Goal: Task Accomplishment & Management: Complete application form

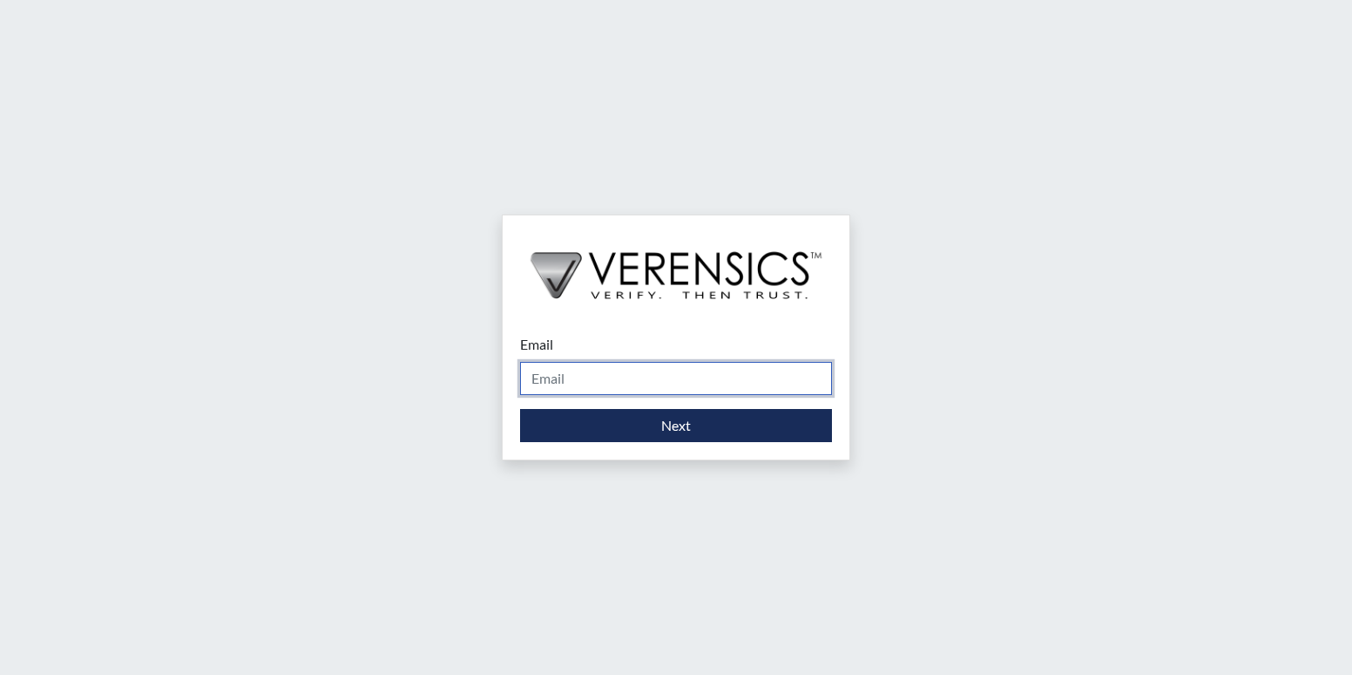
click at [671, 374] on input "Email" at bounding box center [676, 378] width 312 height 33
type input "[EMAIL_ADDRESS][PERSON_NAME][DOMAIN_NAME]"
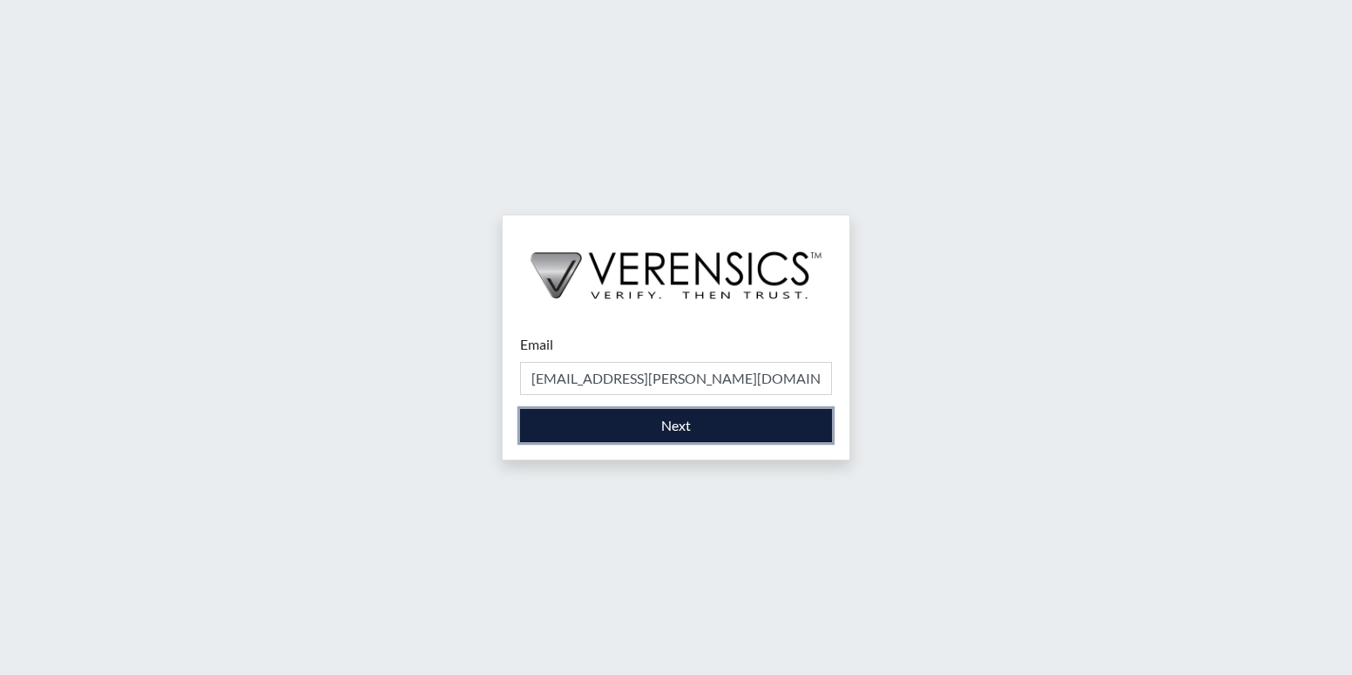
click at [686, 435] on button "Next" at bounding box center [676, 425] width 312 height 33
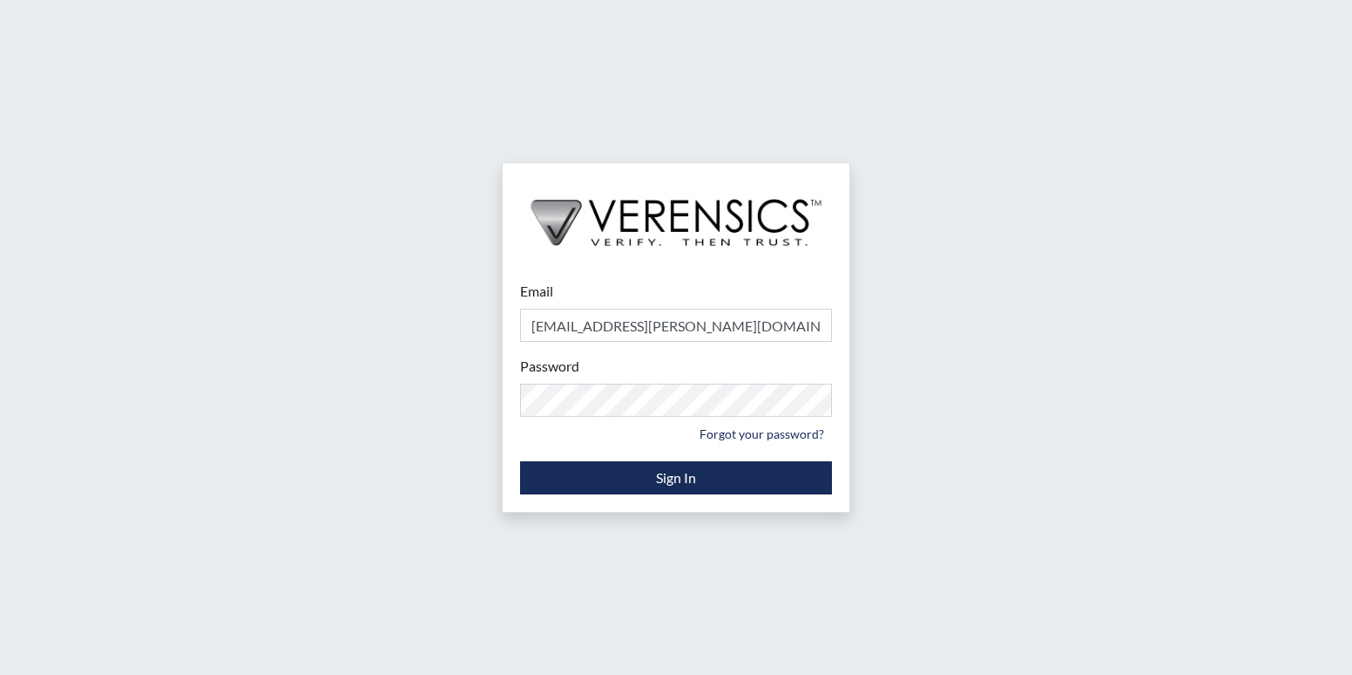
click at [498, 408] on div "Email jonitisha.davis@gdc.ga.gov Please provide your email address. Password Pl…" at bounding box center [676, 337] width 1352 height 675
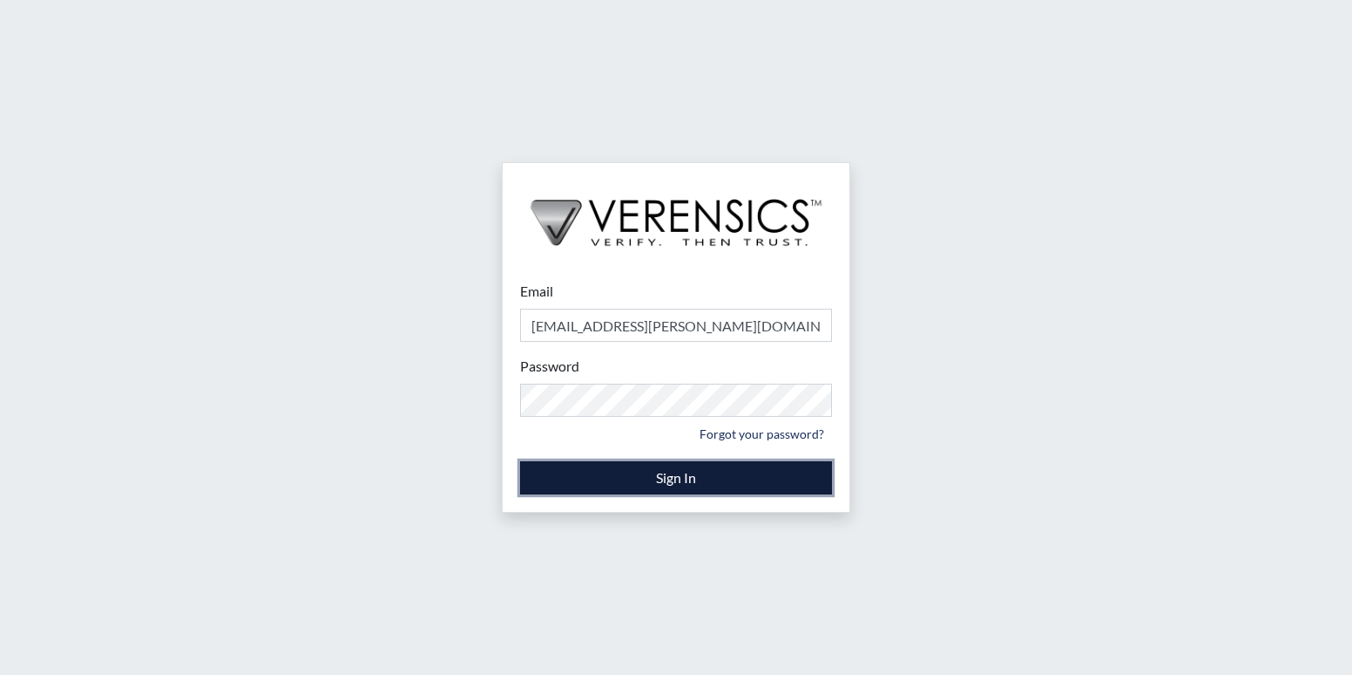
click at [591, 487] on button "Sign In" at bounding box center [676, 477] width 312 height 33
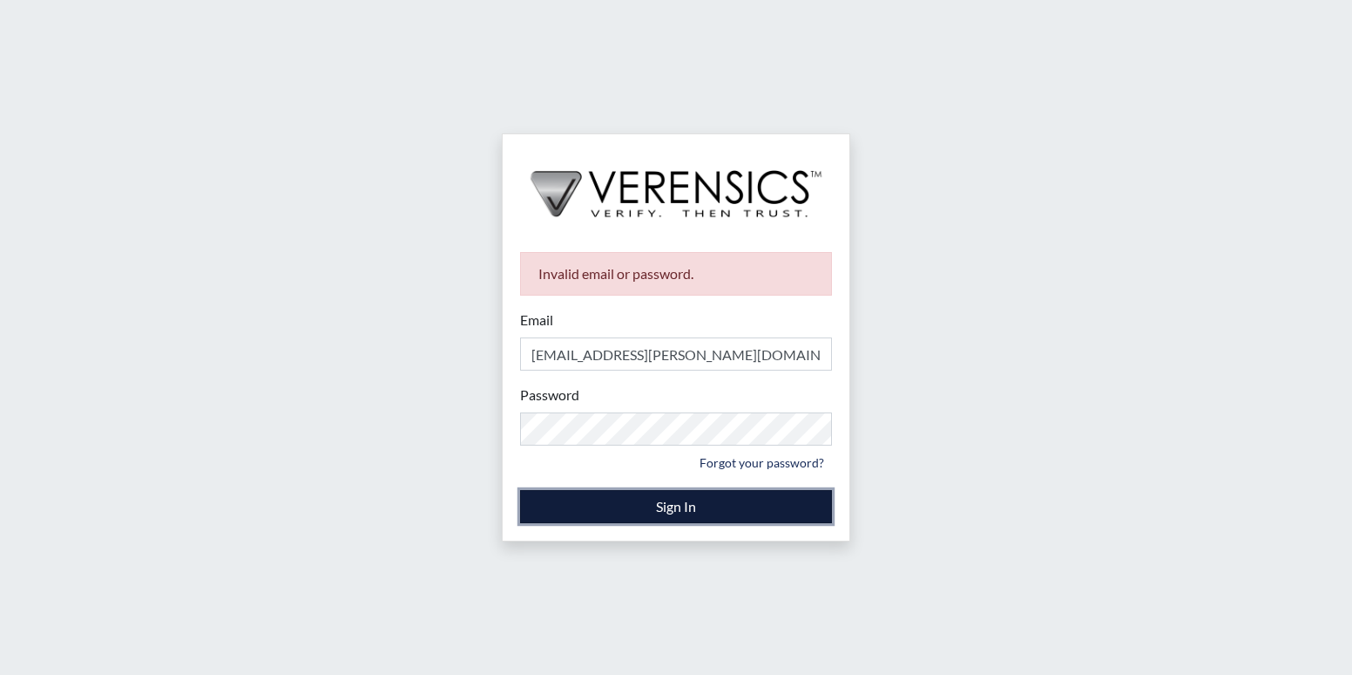
click at [701, 502] on button "Sign In" at bounding box center [676, 506] width 312 height 33
